Goal: Transaction & Acquisition: Purchase product/service

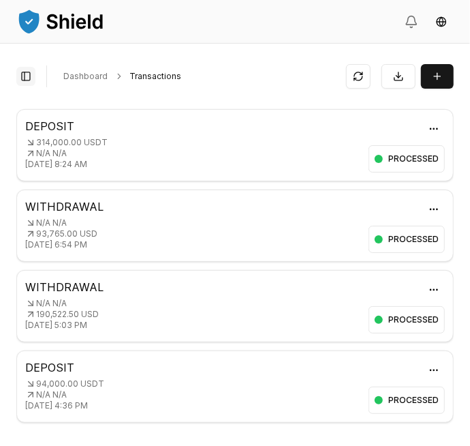
click at [24, 80] on button "Toggle Sidebar" at bounding box center [25, 76] width 19 height 19
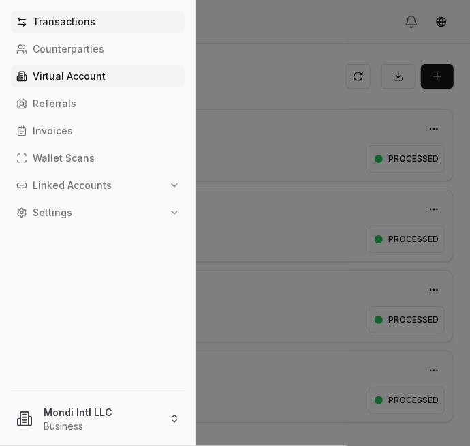
click at [76, 79] on p "Virtual Account" at bounding box center [69, 77] width 73 height 10
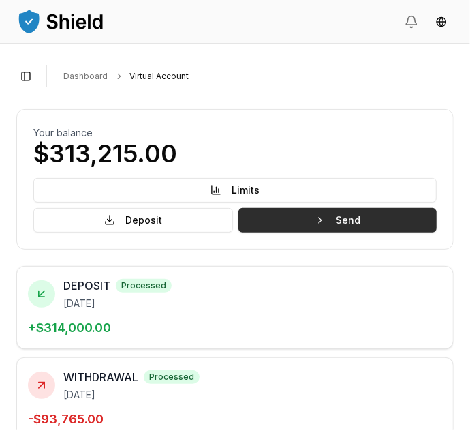
click at [359, 216] on button "Send" at bounding box center [338, 220] width 198 height 25
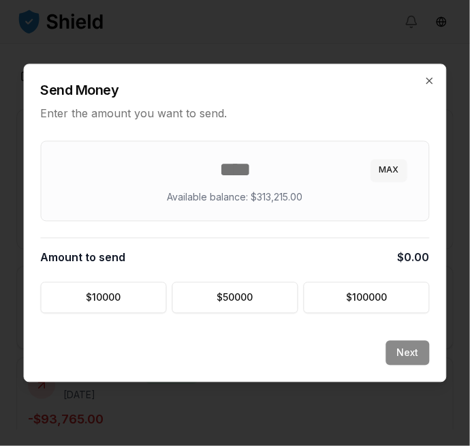
click at [381, 171] on button "MAX" at bounding box center [389, 170] width 36 height 22
type input "******"
click at [402, 344] on button "Next" at bounding box center [408, 353] width 44 height 25
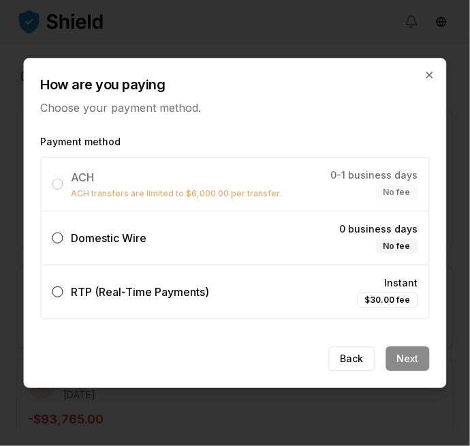
click at [231, 228] on label "Domestic Wire 0 business days No fee" at bounding box center [236, 237] width 388 height 53
click at [63, 232] on button "Domestic Wire 0 business days No fee" at bounding box center [57, 237] width 11 height 11
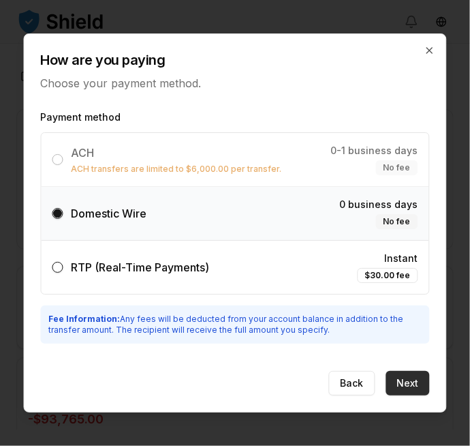
click at [406, 378] on button "Next" at bounding box center [408, 383] width 44 height 25
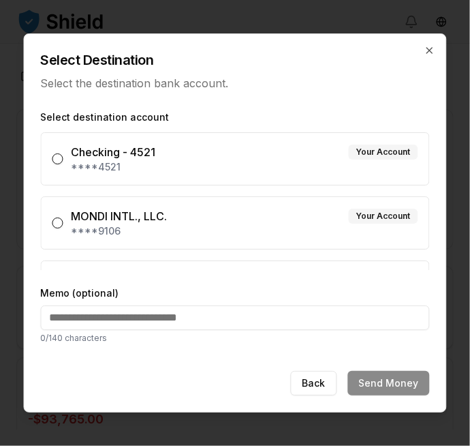
click at [310, 219] on div "MONDI INTL., LLC. Your Account" at bounding box center [245, 216] width 347 height 16
click at [63, 219] on button "MONDI INTL., LLC. Your Account ****9106" at bounding box center [57, 222] width 11 height 11
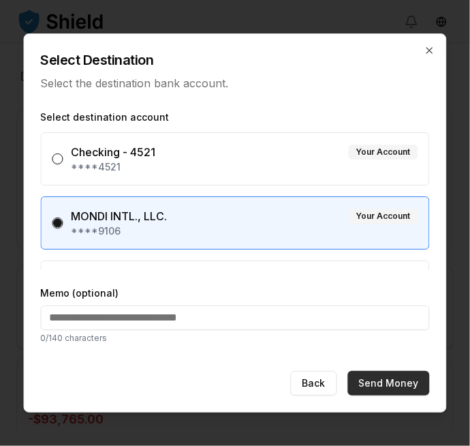
click at [396, 384] on button "Send Money" at bounding box center [389, 383] width 82 height 25
